Goal: Task Accomplishment & Management: Complete application form

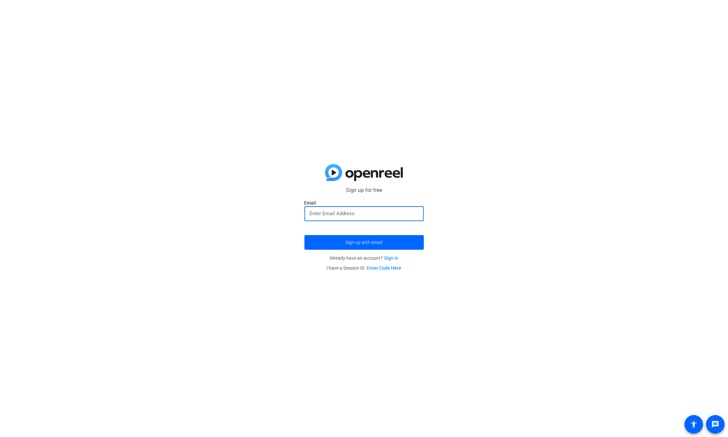
click at [331, 213] on input "email" at bounding box center [364, 213] width 109 height 8
type input "[PERSON_NAME][EMAIL_ADDRESS][DOMAIN_NAME]"
click at [361, 239] on span "submit" at bounding box center [364, 242] width 119 height 16
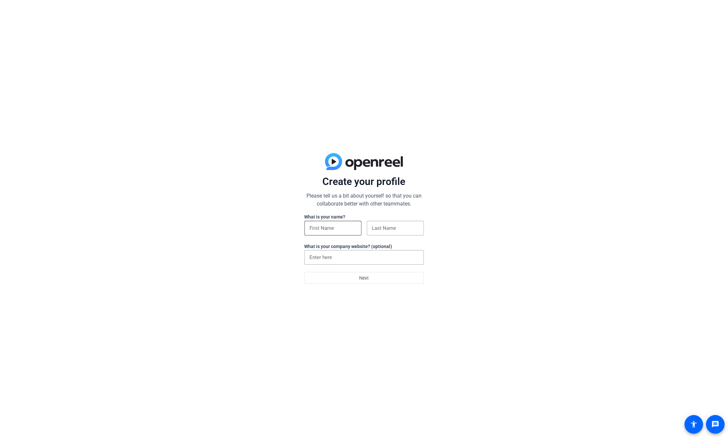
click at [314, 229] on input at bounding box center [333, 228] width 46 height 8
type input "[PERSON_NAME]"
type input "Laurs"
click at [346, 277] on span at bounding box center [364, 278] width 119 height 16
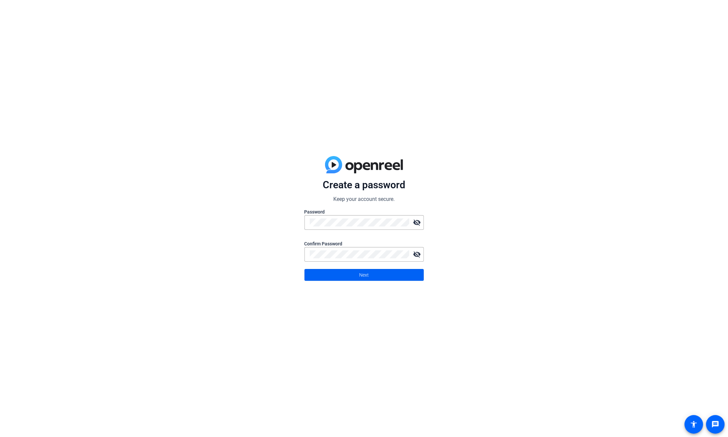
click at [370, 279] on span at bounding box center [364, 275] width 119 height 16
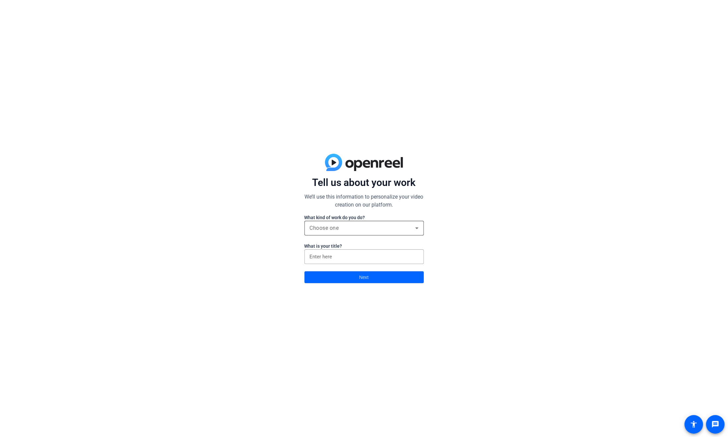
click at [321, 225] on span "Choose one" at bounding box center [324, 228] width 29 height 6
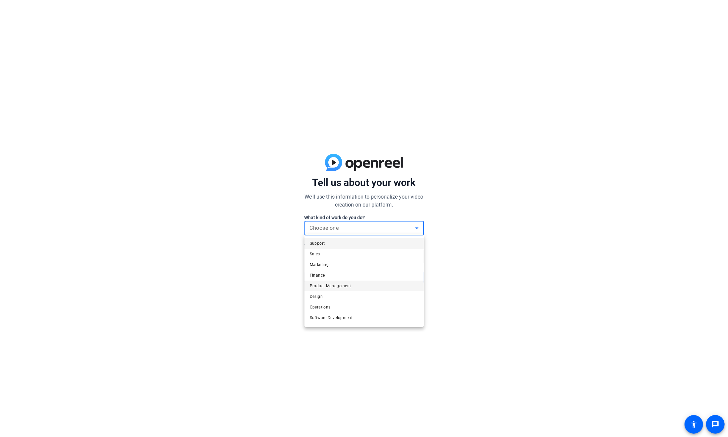
scroll to position [20, 0]
click at [318, 319] on span "Other" at bounding box center [315, 319] width 10 height 8
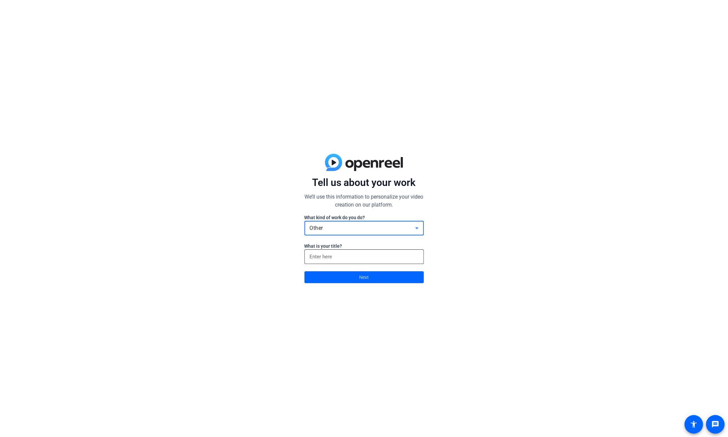
click at [342, 254] on input at bounding box center [364, 257] width 109 height 8
type input "CLO"
click at [357, 278] on span at bounding box center [364, 277] width 119 height 16
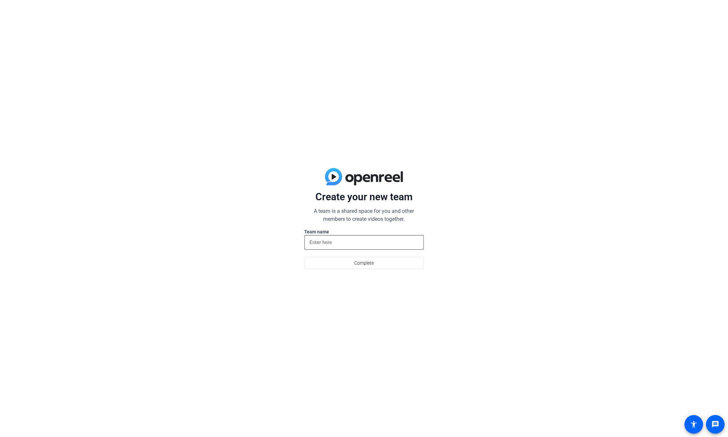
click at [335, 243] on input at bounding box center [364, 242] width 109 height 8
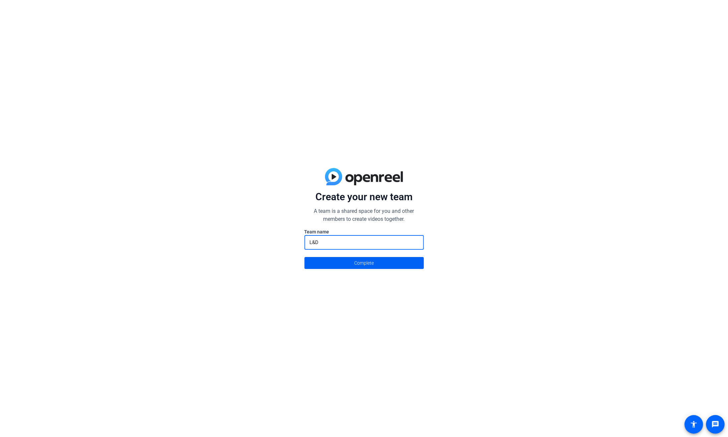
type input "L&D"
click at [361, 261] on span "Complete" at bounding box center [364, 263] width 20 height 13
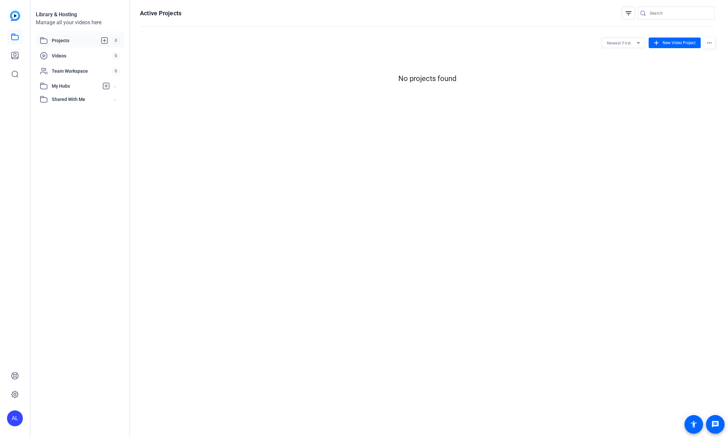
scroll to position [0, 0]
click at [71, 55] on span "Videos" at bounding box center [82, 55] width 60 height 7
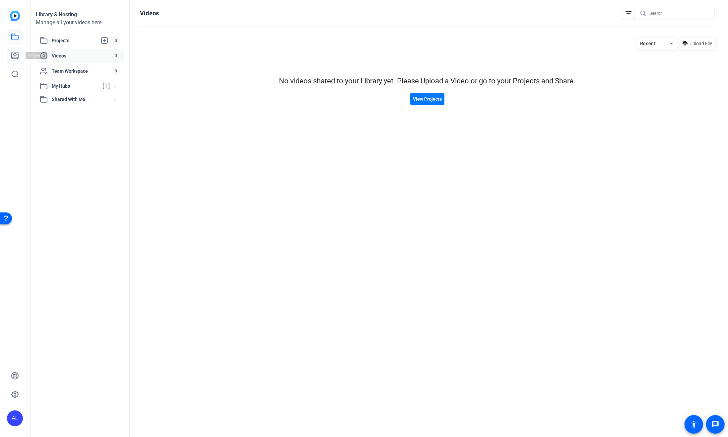
click at [16, 55] on icon at bounding box center [15, 55] width 8 height 8
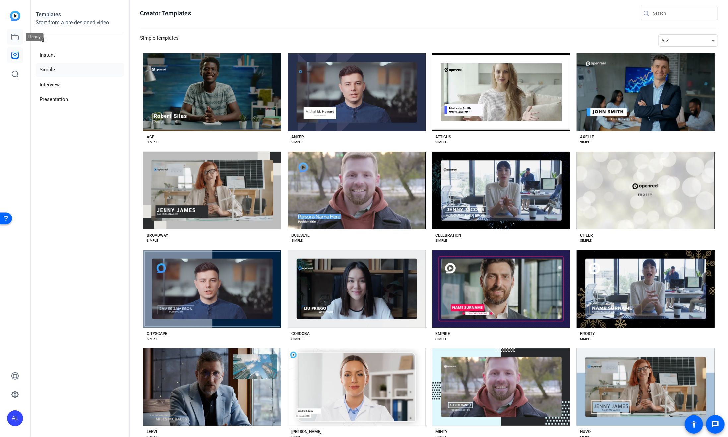
click at [16, 35] on icon at bounding box center [15, 37] width 7 height 6
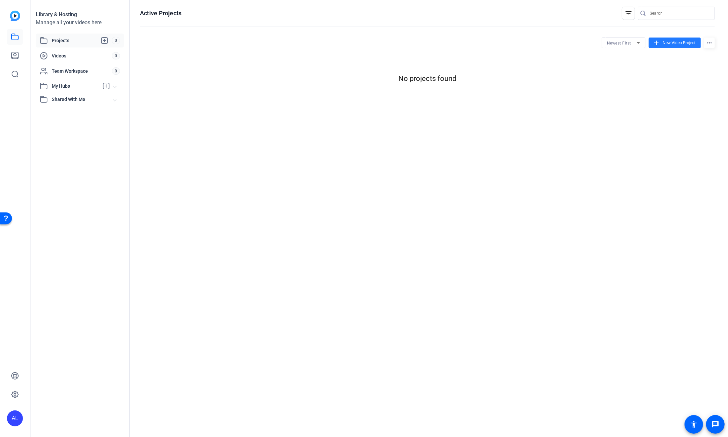
click at [680, 42] on span "New Video Project" at bounding box center [679, 43] width 33 height 6
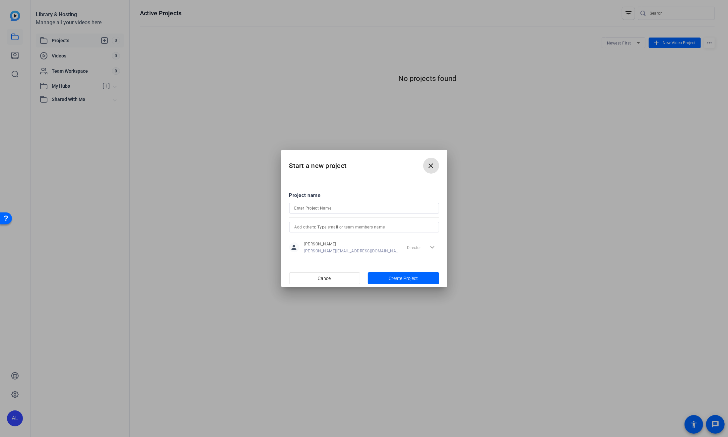
click at [314, 208] on input at bounding box center [364, 208] width 139 height 8
type input "[PERSON_NAME]"
click at [318, 225] on input "text" at bounding box center [364, 227] width 139 height 8
click at [400, 278] on span "Create Project" at bounding box center [403, 278] width 29 height 7
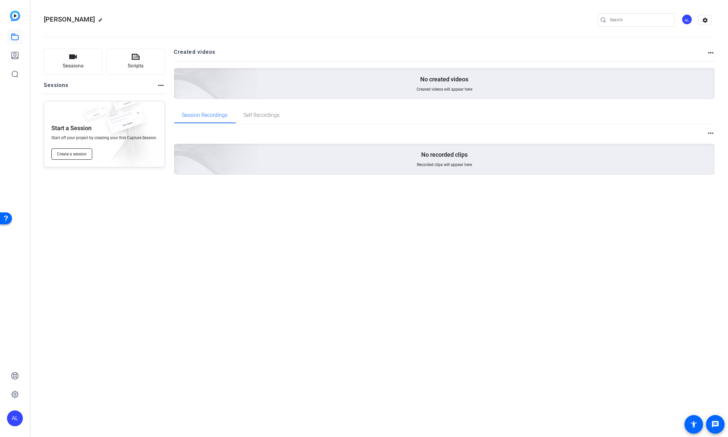
click at [81, 153] on span "Create a session" at bounding box center [72, 153] width 30 height 5
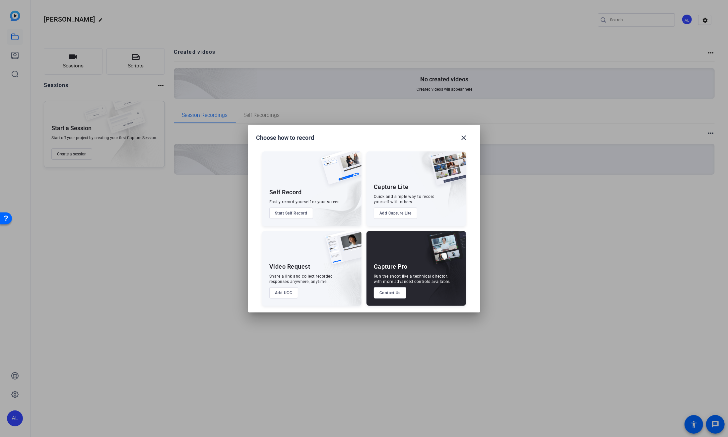
click at [290, 214] on button "Start Self Record" at bounding box center [291, 212] width 44 height 11
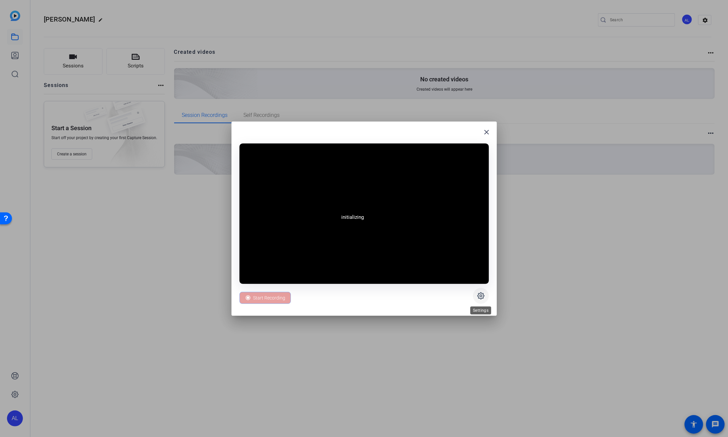
click at [480, 296] on icon at bounding box center [481, 296] width 8 height 8
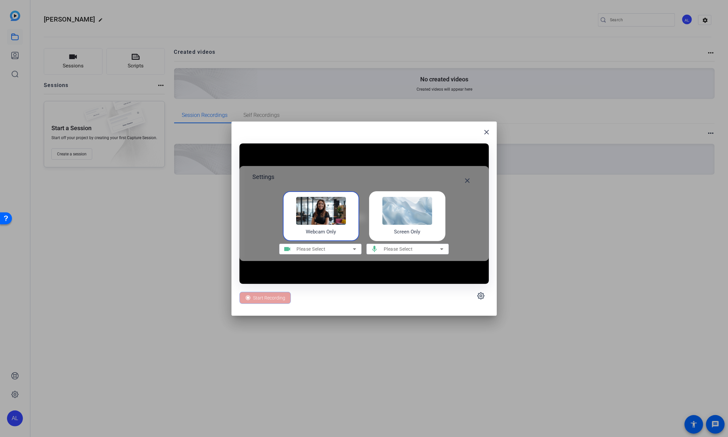
click at [355, 248] on icon at bounding box center [355, 249] width 8 height 8
click at [354, 249] on icon at bounding box center [354, 249] width 3 height 2
click at [337, 248] on div "Please Select" at bounding box center [325, 249] width 56 height 8
click at [480, 293] on icon at bounding box center [481, 296] width 8 height 8
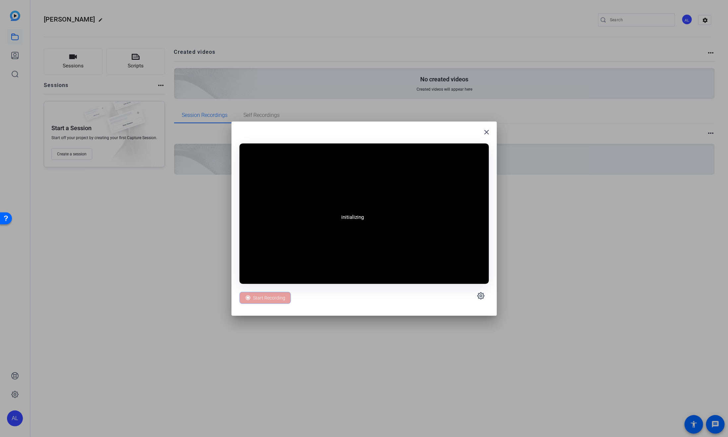
click at [439, 294] on div "Start Recording" at bounding box center [365, 296] width 250 height 24
click at [480, 293] on icon at bounding box center [481, 295] width 7 height 7
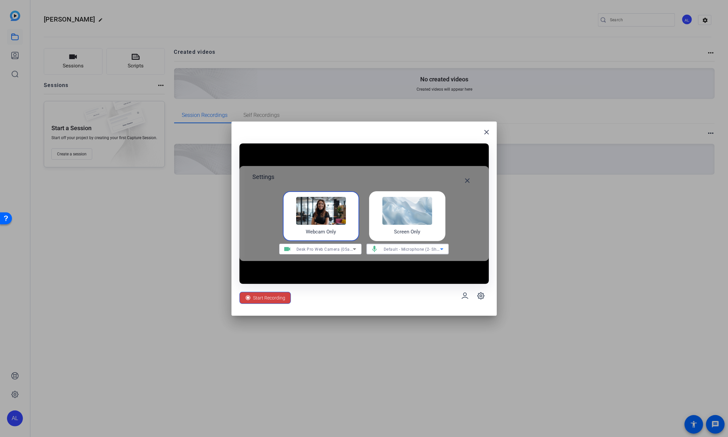
click at [420, 249] on span "Default - Microphone (2- Shure MV7) (14ed:1012)" at bounding box center [432, 248] width 96 height 5
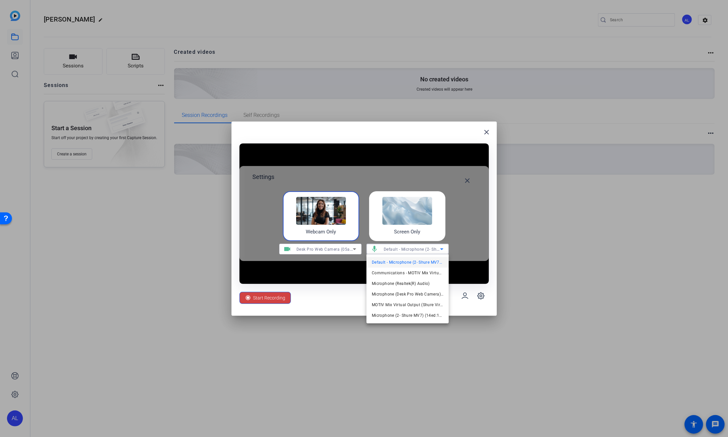
click at [336, 296] on div at bounding box center [364, 218] width 728 height 437
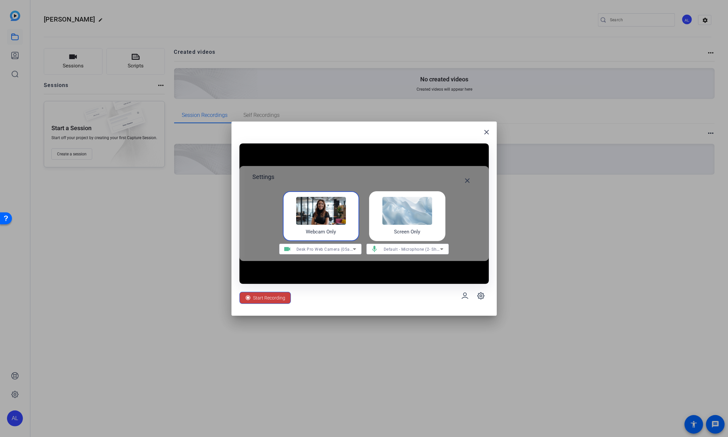
click at [270, 296] on span "Start Recording" at bounding box center [270, 297] width 32 height 13
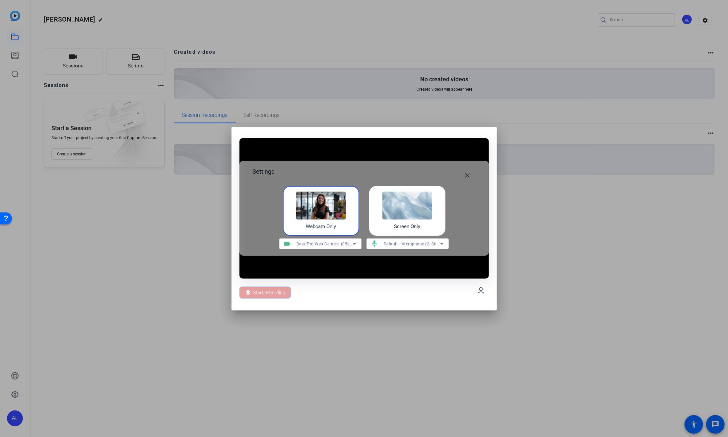
click at [322, 214] on img at bounding box center [321, 205] width 50 height 28
click at [467, 176] on mat-icon "close" at bounding box center [468, 175] width 8 height 8
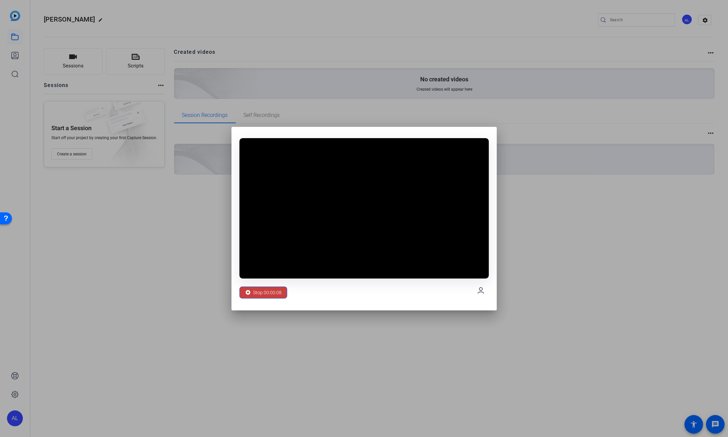
click at [271, 291] on span "Stop 00:00:08" at bounding box center [268, 292] width 29 height 13
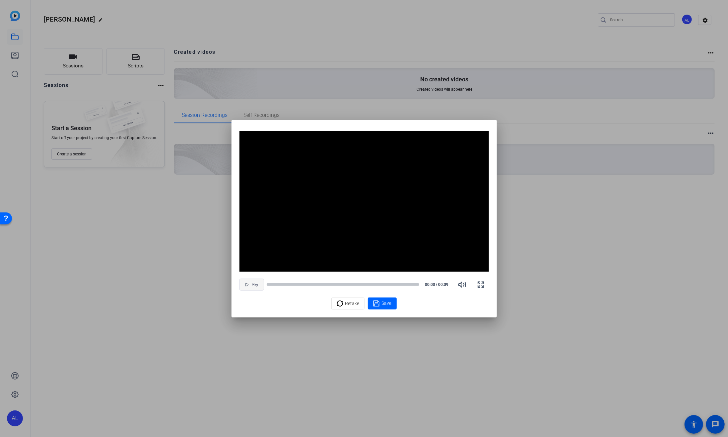
click at [255, 283] on span "Play" at bounding box center [255, 285] width 6 height 4
click at [352, 303] on span "Retake" at bounding box center [352, 303] width 14 height 13
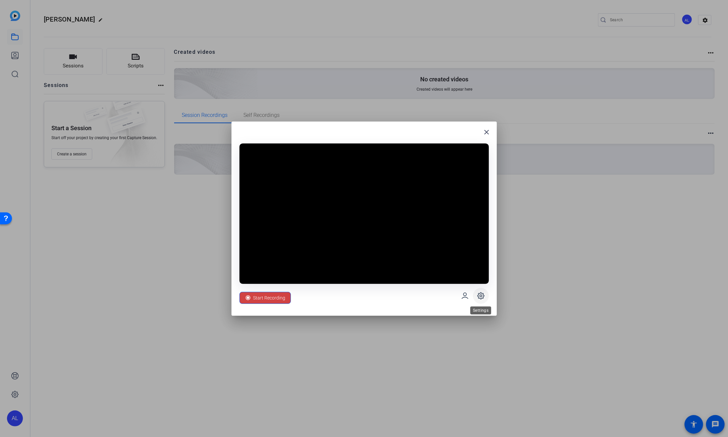
click at [480, 296] on icon at bounding box center [481, 296] width 8 height 8
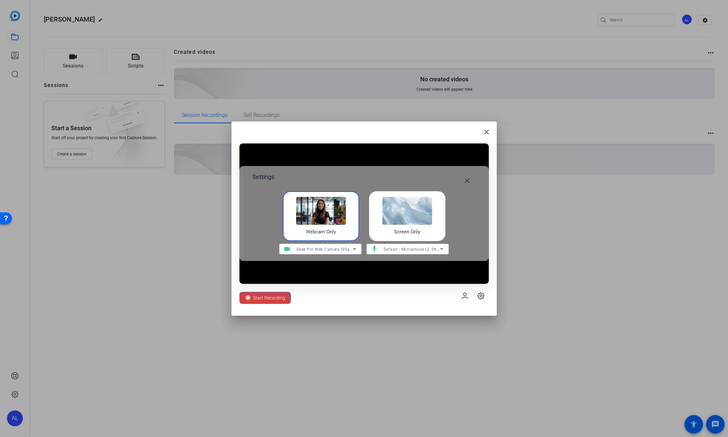
click at [416, 218] on img at bounding box center [408, 211] width 50 height 28
click at [469, 178] on mat-icon "close" at bounding box center [468, 181] width 8 height 8
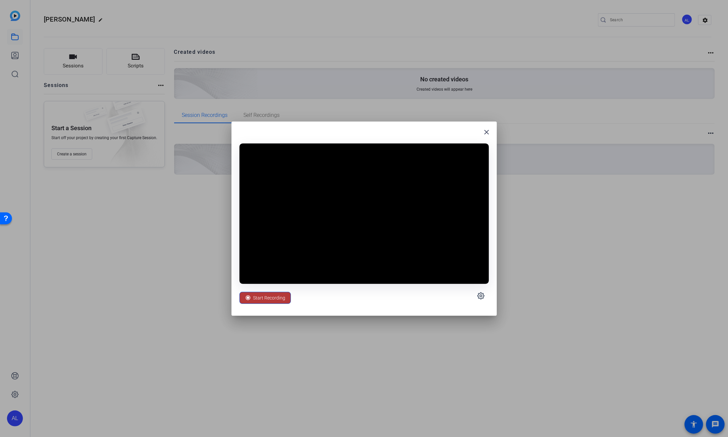
click at [272, 297] on span "Start Recording" at bounding box center [270, 297] width 32 height 13
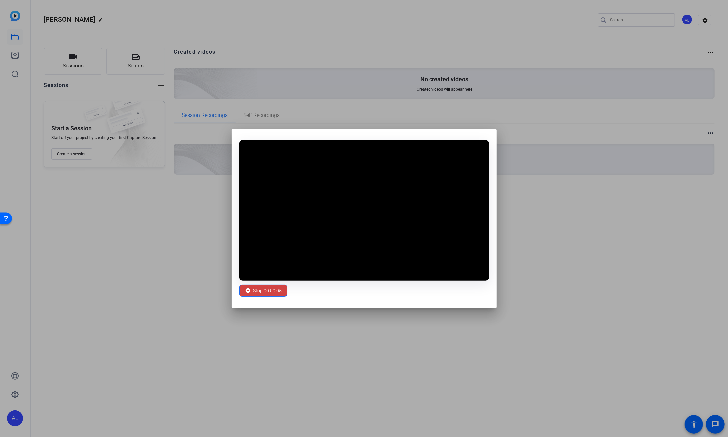
click at [249, 180] on video at bounding box center [365, 210] width 250 height 140
click at [266, 291] on span "Stop 00:00:09" at bounding box center [268, 290] width 29 height 13
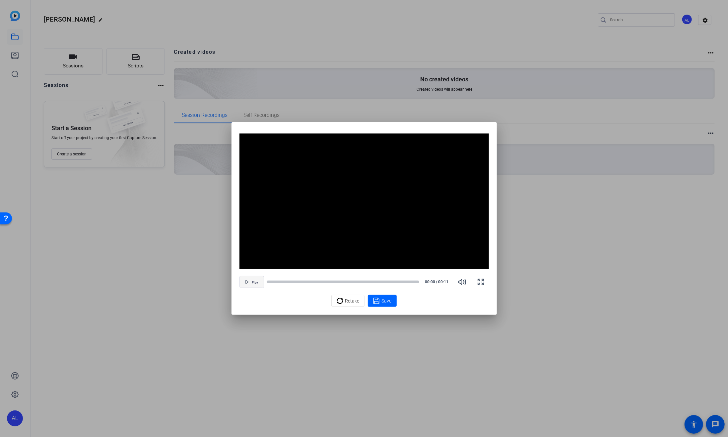
click at [253, 282] on span "Play" at bounding box center [255, 282] width 6 height 4
click at [351, 302] on span "Retake" at bounding box center [352, 300] width 14 height 13
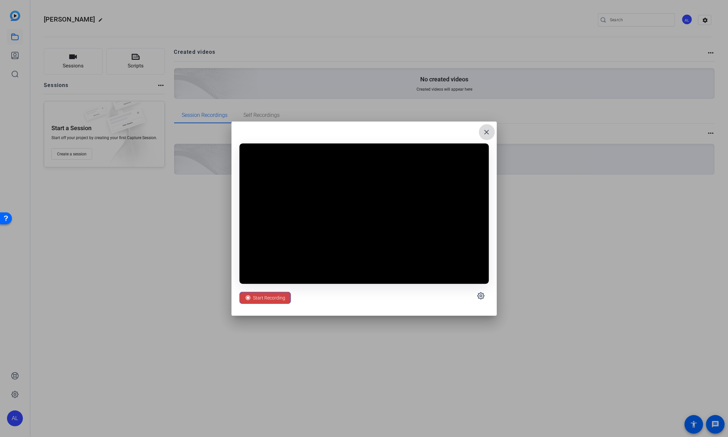
click at [487, 129] on mat-icon "close" at bounding box center [487, 132] width 8 height 8
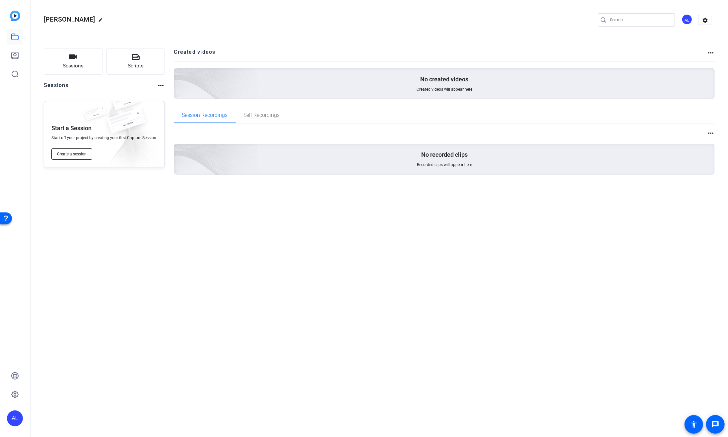
click at [83, 151] on span "Create a session" at bounding box center [72, 153] width 30 height 5
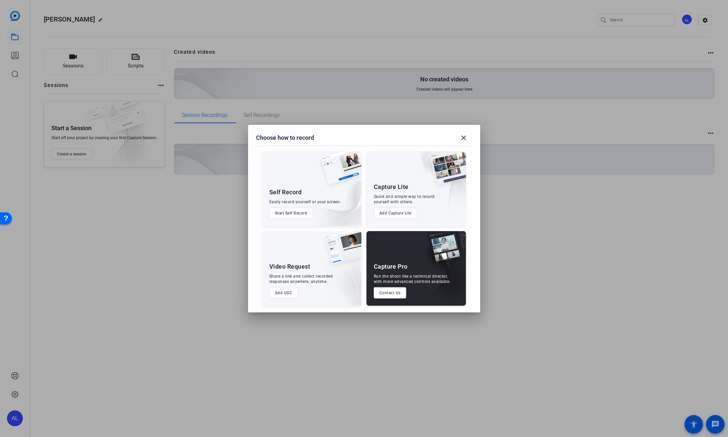
click at [291, 209] on button "Start Self Record" at bounding box center [291, 212] width 44 height 11
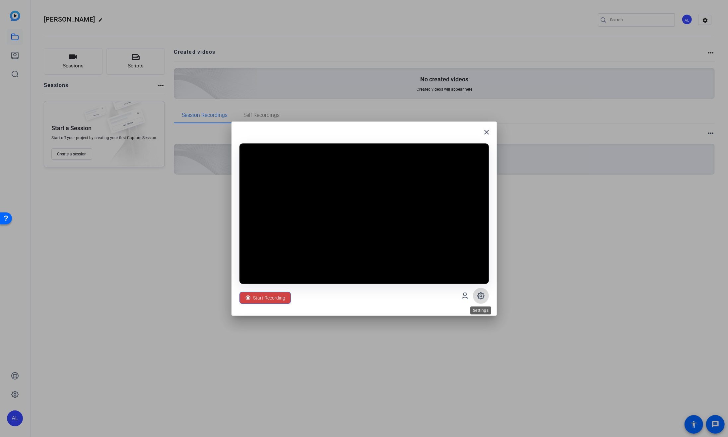
click at [480, 295] on icon at bounding box center [481, 296] width 2 height 2
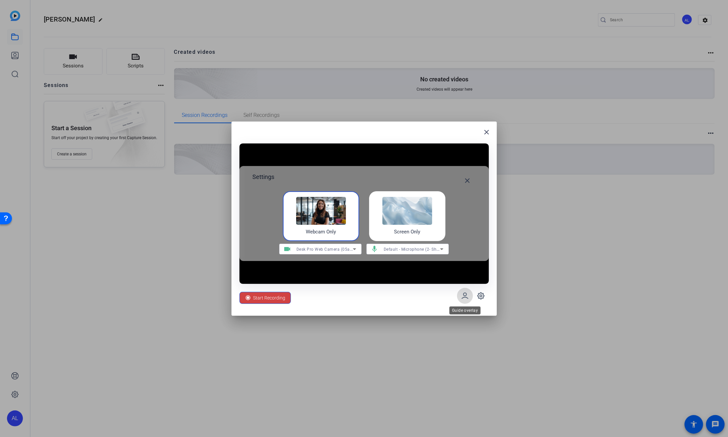
click at [466, 295] on icon at bounding box center [465, 296] width 6 height 6
click at [430, 210] on img at bounding box center [408, 211] width 50 height 28
click at [331, 221] on img at bounding box center [321, 211] width 50 height 28
click at [406, 220] on img at bounding box center [408, 211] width 50 height 28
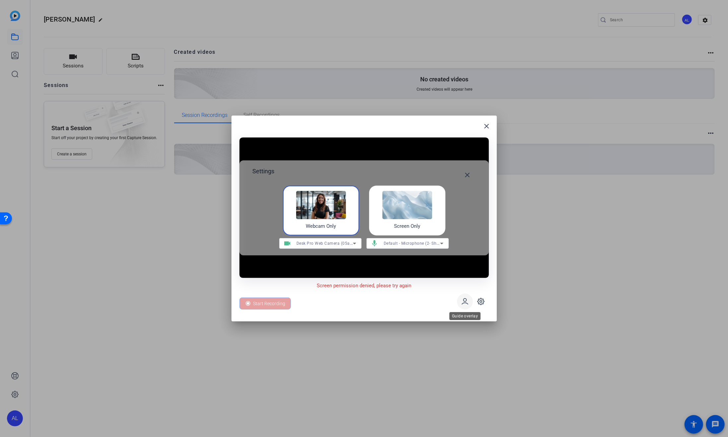
click at [464, 303] on icon at bounding box center [465, 301] width 6 height 6
click at [467, 171] on mat-icon "close" at bounding box center [468, 175] width 8 height 8
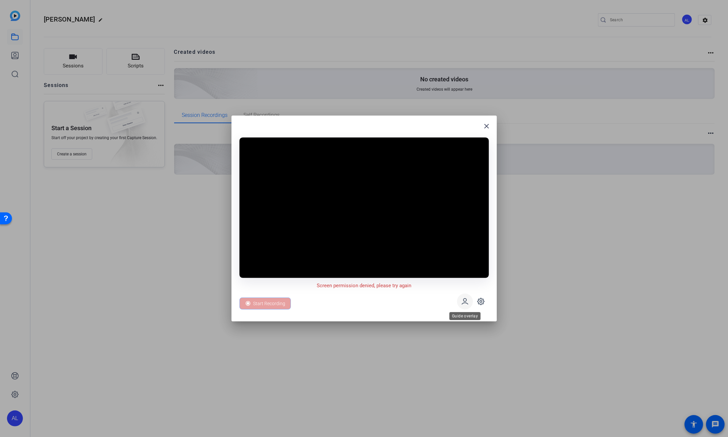
click at [465, 301] on icon at bounding box center [465, 301] width 8 height 8
click at [480, 302] on icon at bounding box center [481, 301] width 2 height 2
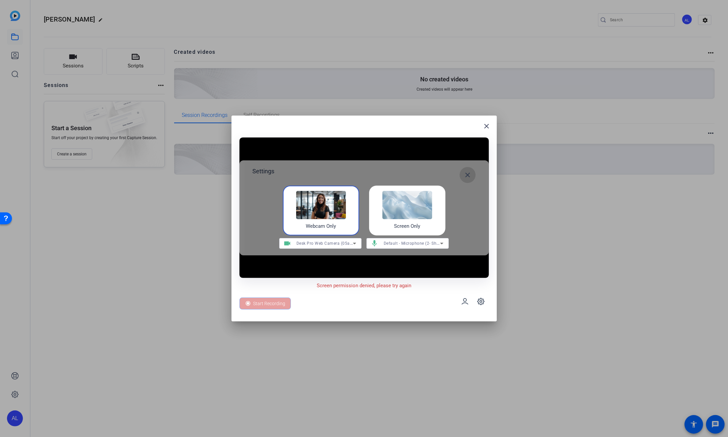
click at [466, 174] on mat-icon "close" at bounding box center [468, 175] width 8 height 8
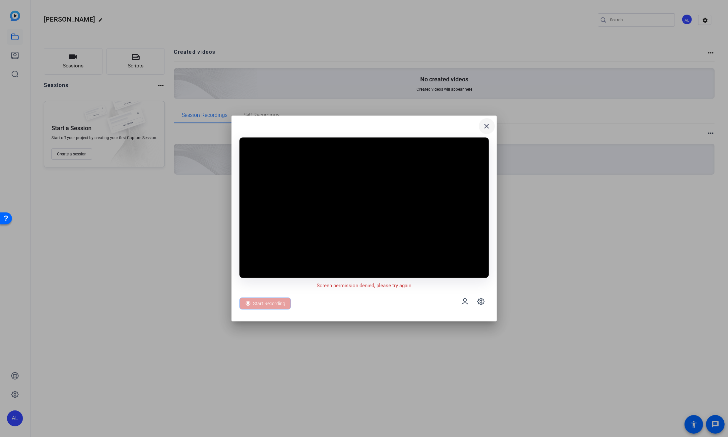
click at [489, 123] on mat-icon "close" at bounding box center [487, 126] width 8 height 8
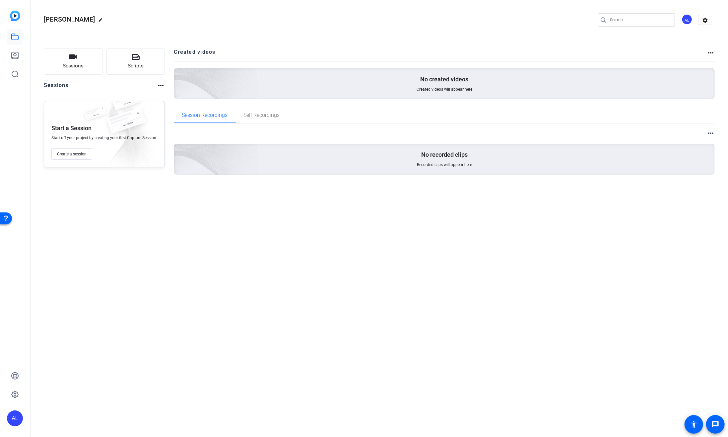
click at [122, 350] on div "[PERSON_NAME] edit AL settings Sessions Scripts Sessions more_horiz Start a Ses…" at bounding box center [380, 218] width 698 height 437
click at [703, 19] on mat-icon "settings" at bounding box center [705, 20] width 13 height 10
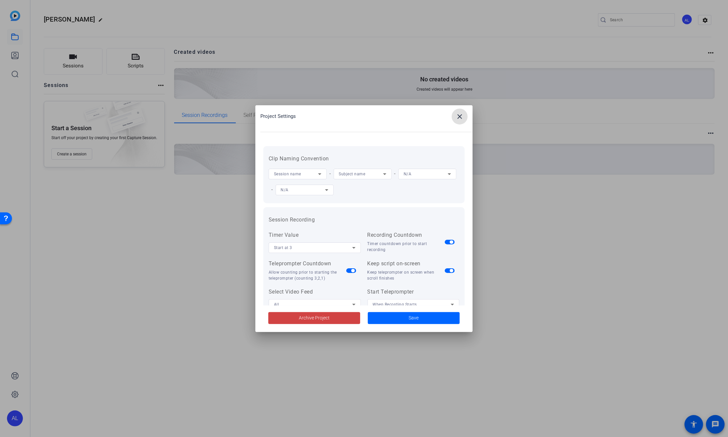
click at [457, 113] on mat-icon "close" at bounding box center [460, 116] width 8 height 8
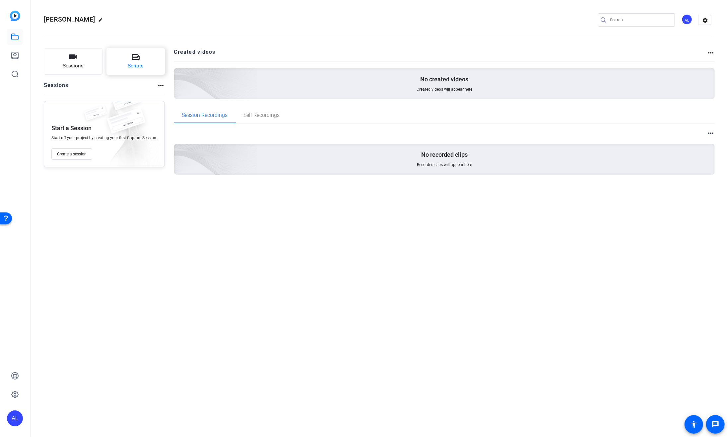
click at [134, 60] on icon at bounding box center [136, 57] width 8 height 8
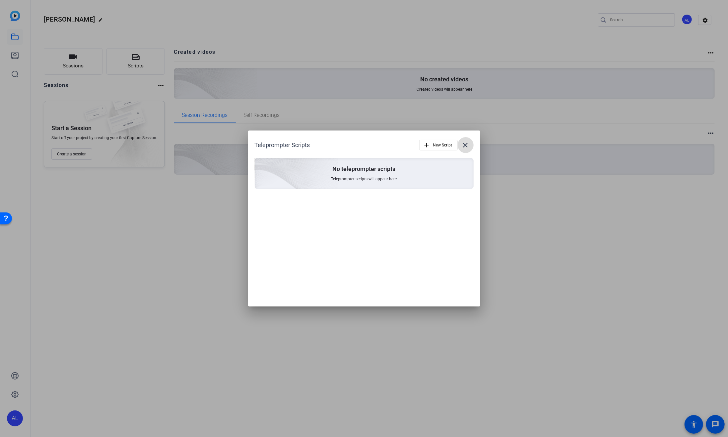
click at [465, 144] on mat-icon "close" at bounding box center [466, 145] width 8 height 8
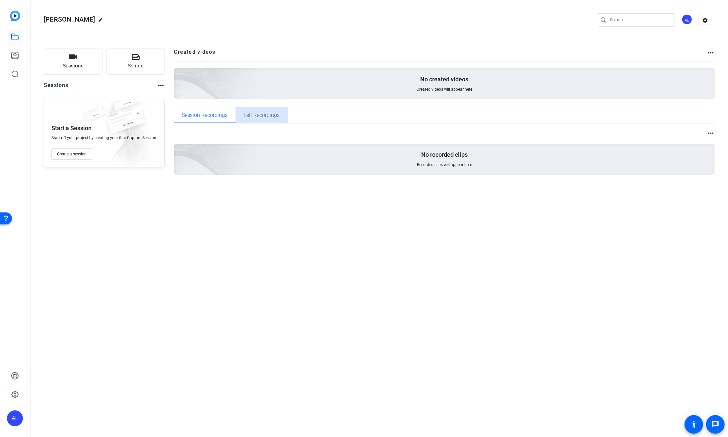
click at [261, 114] on span "Self Recordings" at bounding box center [262, 114] width 36 height 5
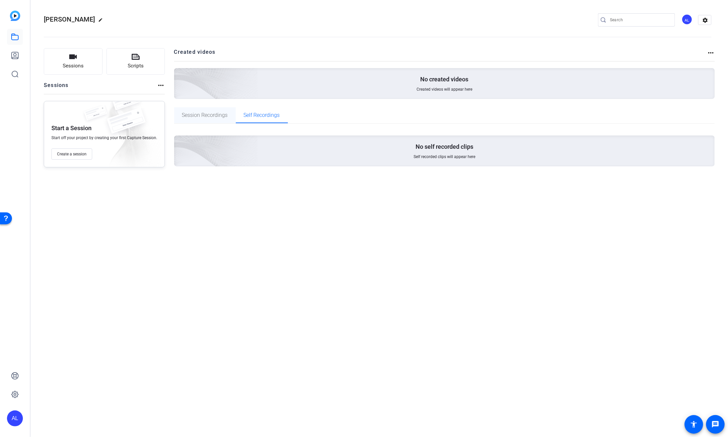
click at [210, 114] on span "Session Recordings" at bounding box center [205, 114] width 46 height 5
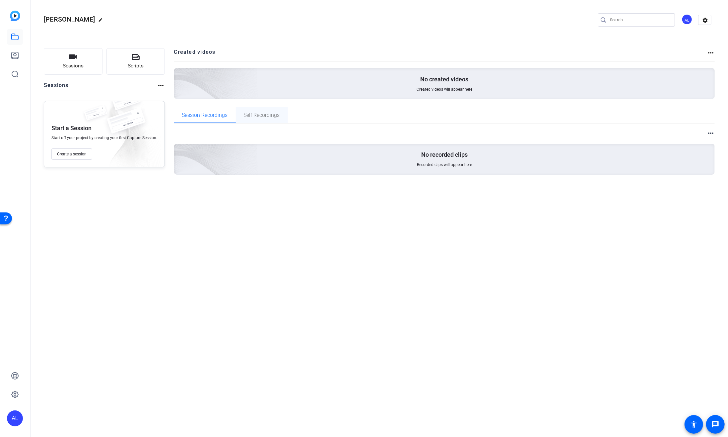
click at [259, 113] on span "Self Recordings" at bounding box center [262, 114] width 36 height 5
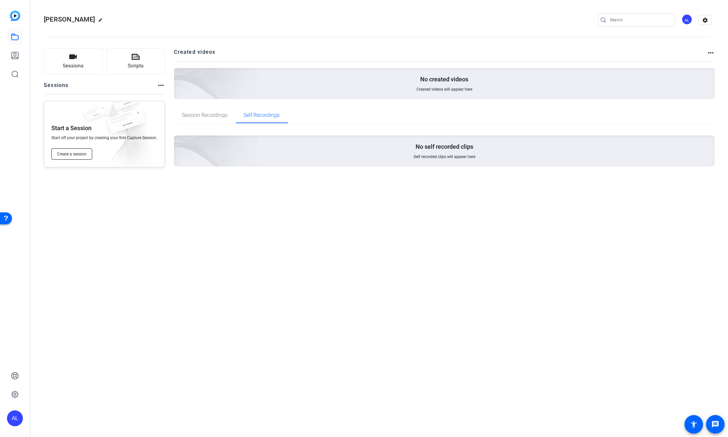
click at [68, 153] on span "Create a session" at bounding box center [72, 153] width 30 height 5
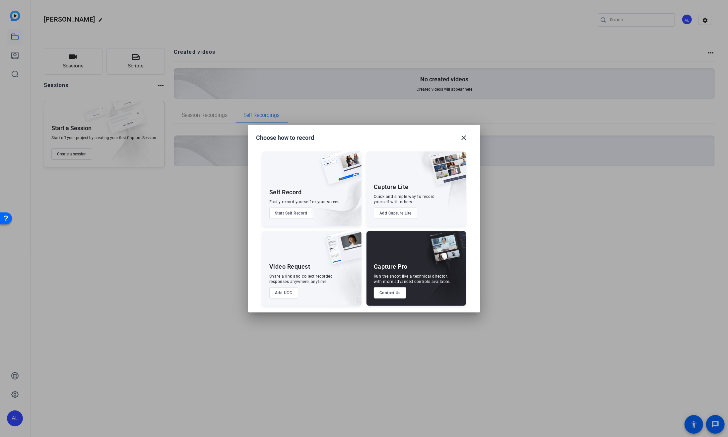
click at [284, 213] on button "Start Self Record" at bounding box center [291, 212] width 44 height 11
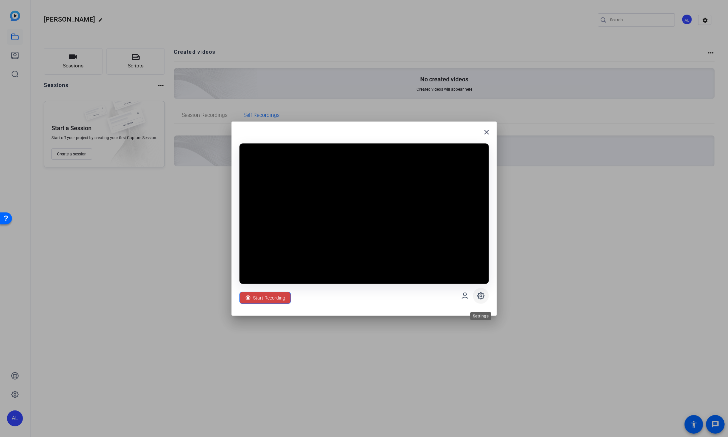
click at [480, 303] on span at bounding box center [481, 296] width 16 height 16
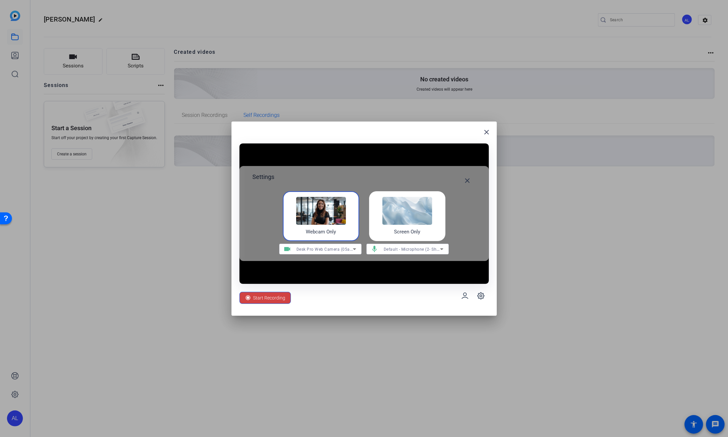
click at [394, 299] on div "Start Recording" at bounding box center [365, 296] width 250 height 24
click at [310, 219] on img at bounding box center [321, 211] width 50 height 28
click at [264, 295] on span "Start Recording" at bounding box center [270, 297] width 32 height 13
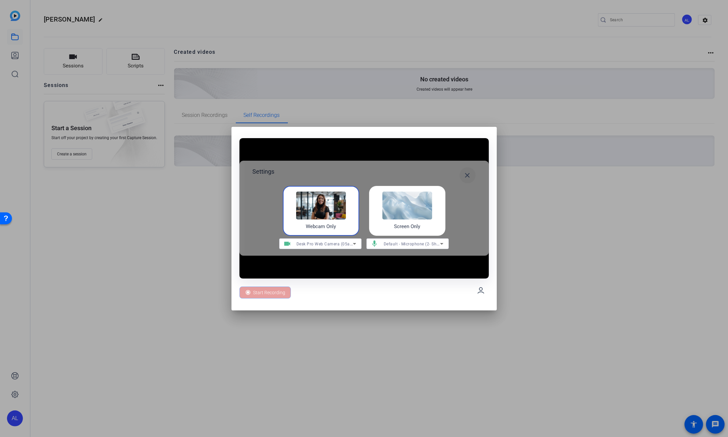
click at [464, 177] on mat-icon "close" at bounding box center [468, 175] width 8 height 8
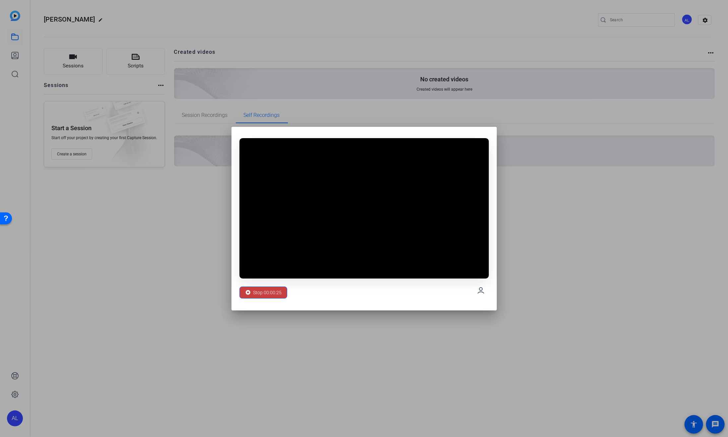
click at [266, 291] on span "Stop 00:00:25" at bounding box center [268, 292] width 29 height 13
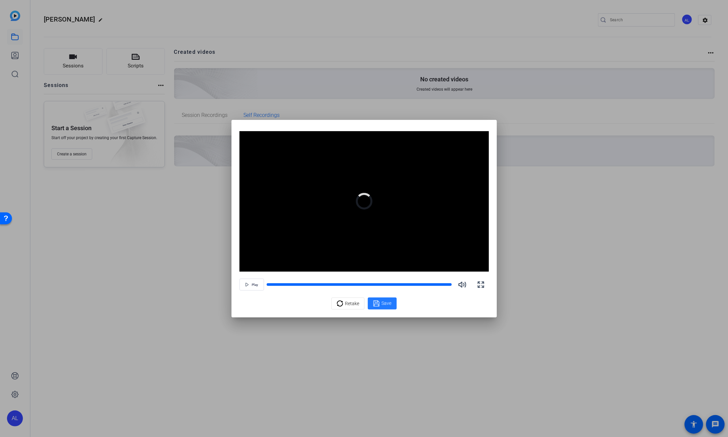
click at [385, 300] on span "Save" at bounding box center [387, 303] width 10 height 7
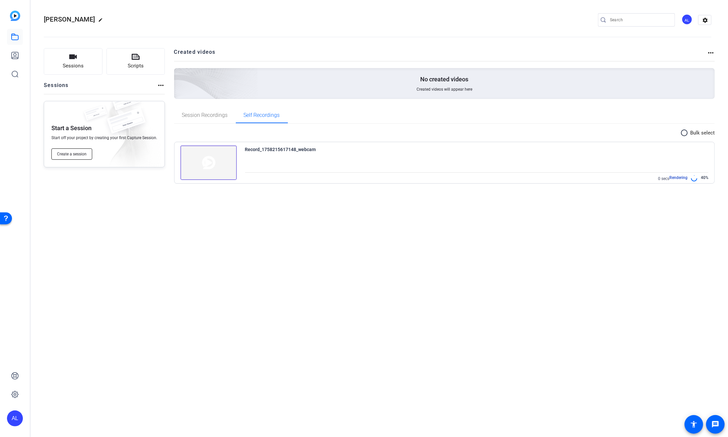
click at [76, 153] on span "Create a session" at bounding box center [72, 153] width 30 height 5
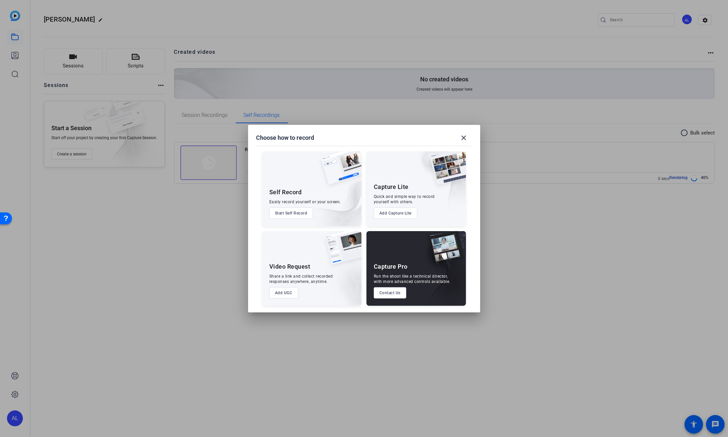
click at [406, 196] on div "Quick and simple way to record yourself with others." at bounding box center [404, 199] width 61 height 11
click at [289, 212] on button "Start Self Record" at bounding box center [291, 212] width 44 height 11
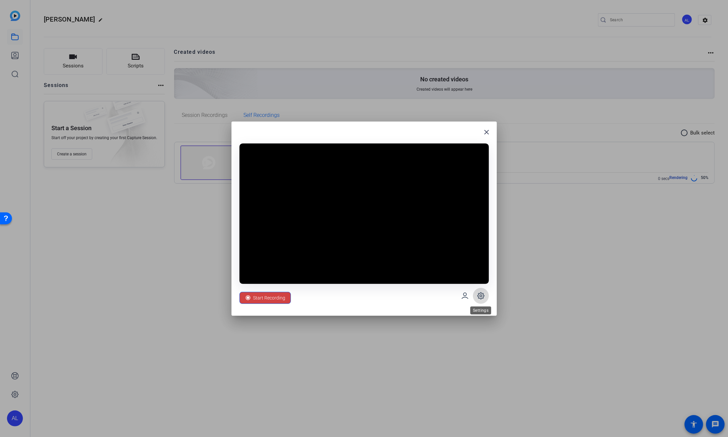
click at [482, 294] on icon at bounding box center [481, 296] width 8 height 8
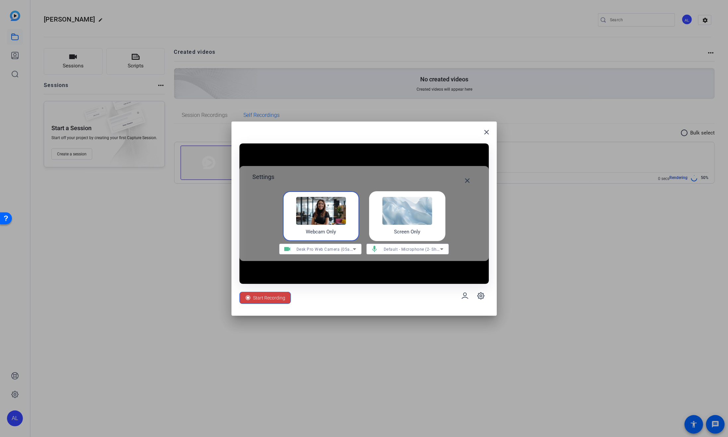
click at [425, 226] on div "Screen Only" at bounding box center [407, 216] width 76 height 50
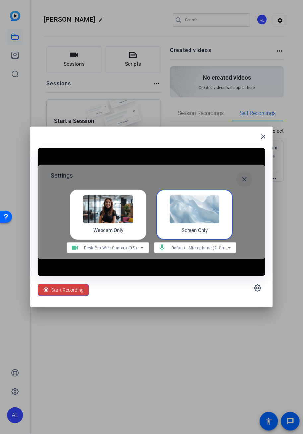
click at [241, 179] on mat-icon "close" at bounding box center [244, 179] width 8 height 8
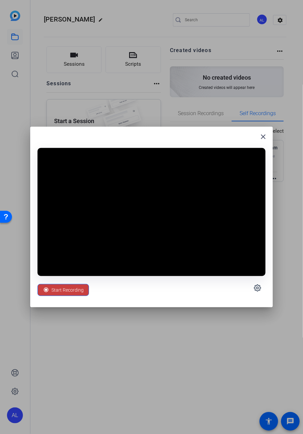
click at [61, 291] on span "Start Recording" at bounding box center [67, 290] width 32 height 13
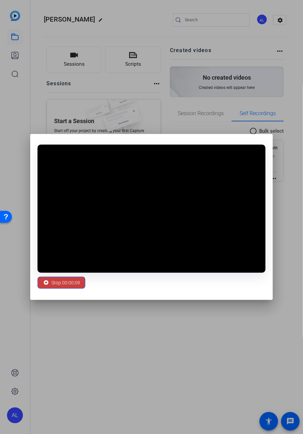
click at [56, 282] on span "Stop 00:00:09" at bounding box center [65, 282] width 29 height 13
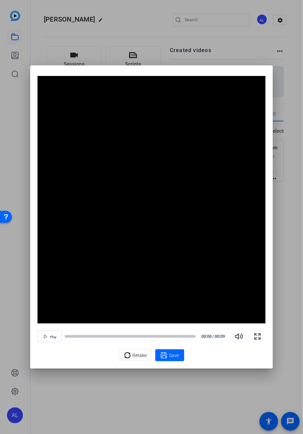
click at [170, 295] on video "Video Player" at bounding box center [151, 200] width 228 height 248
click at [171, 354] on span "Save" at bounding box center [174, 355] width 10 height 7
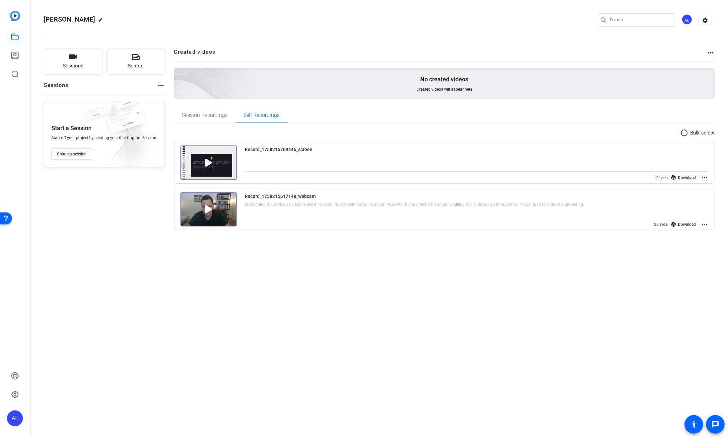
click at [687, 132] on mat-icon "radio_button_unchecked" at bounding box center [686, 133] width 10 height 8
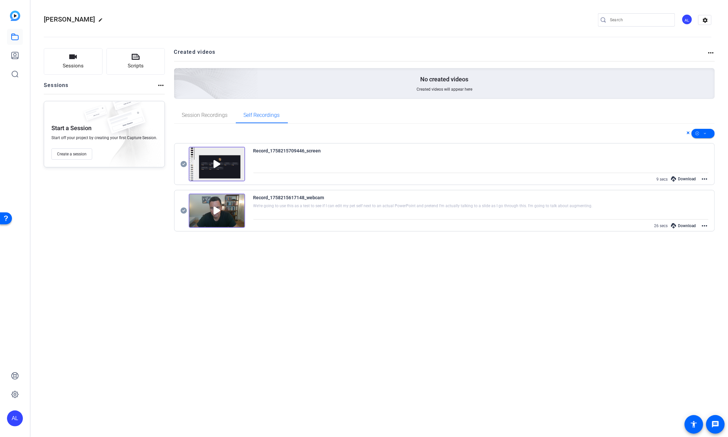
click at [185, 163] on icon at bounding box center [184, 164] width 6 height 6
click at [181, 210] on icon at bounding box center [184, 210] width 7 height 8
click at [286, 271] on div "[PERSON_NAME] edit AL settings Sessions Scripts Sessions more_horiz Start a Ses…" at bounding box center [380, 218] width 698 height 437
click at [704, 22] on mat-icon "settings" at bounding box center [705, 20] width 13 height 10
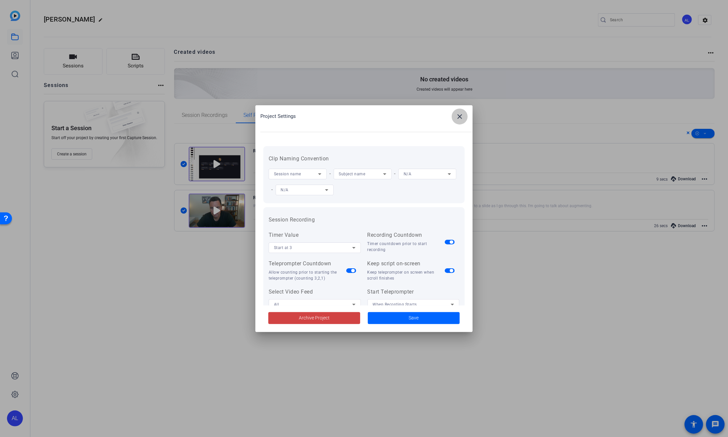
click at [458, 116] on mat-icon "close" at bounding box center [460, 116] width 8 height 8
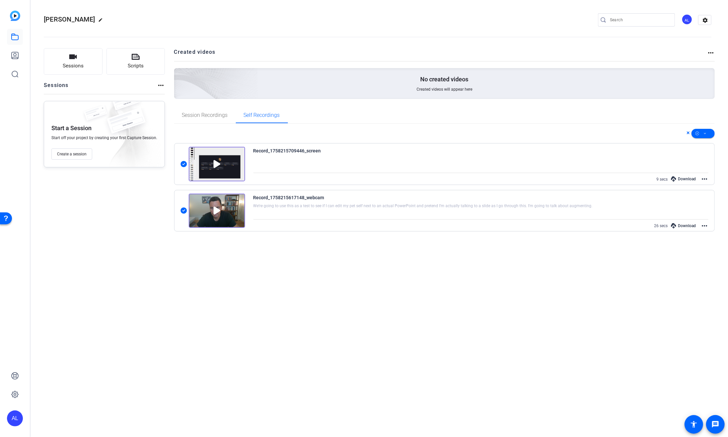
click at [687, 20] on div "AL" at bounding box center [687, 19] width 11 height 11
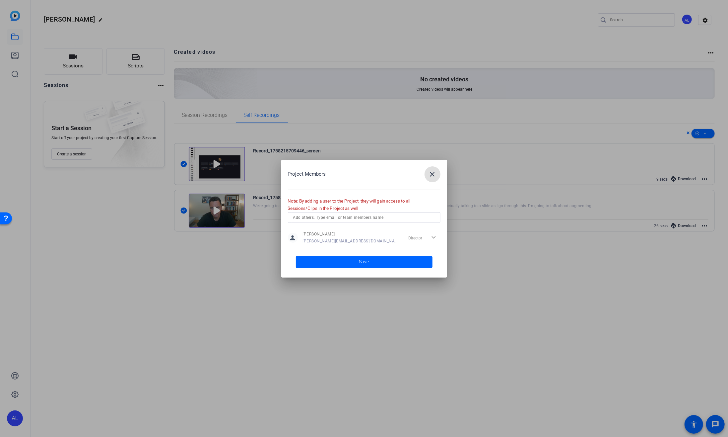
click at [431, 172] on mat-icon "close" at bounding box center [433, 174] width 8 height 8
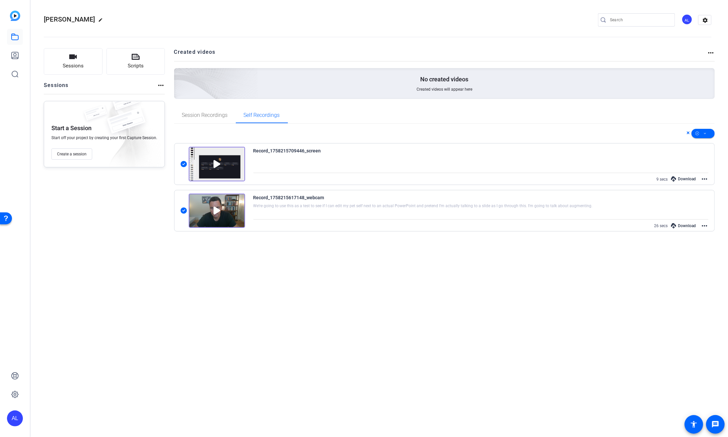
click at [16, 419] on div "AL" at bounding box center [15, 418] width 16 height 16
click at [15, 392] on div at bounding box center [364, 218] width 728 height 437
click at [15, 393] on icon at bounding box center [15, 394] width 8 height 8
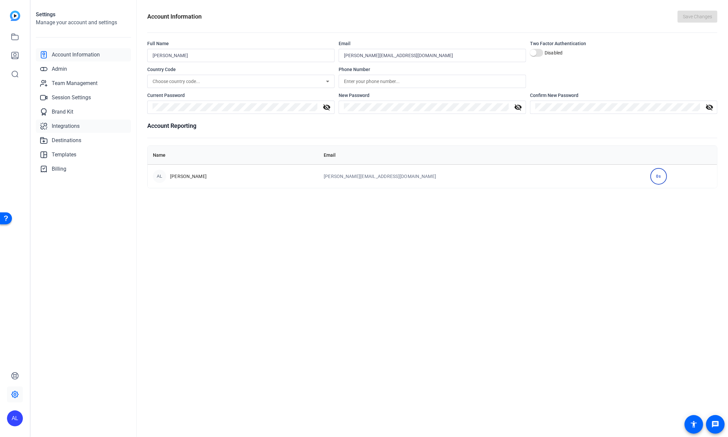
click at [71, 128] on span "Integrations" at bounding box center [66, 126] width 28 height 8
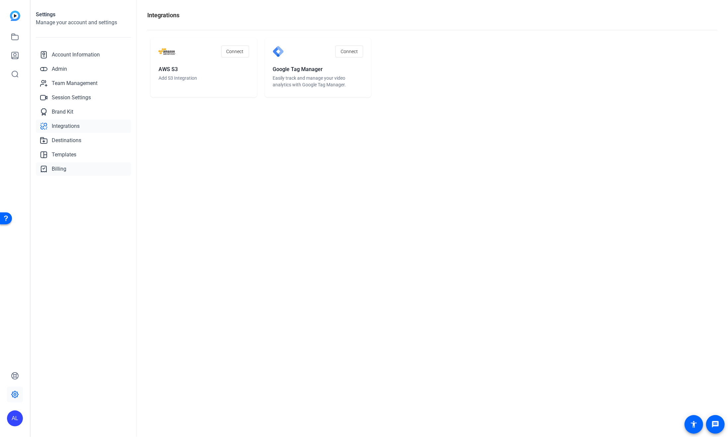
click at [59, 168] on span "Billing" at bounding box center [59, 169] width 15 height 8
